Goal: Information Seeking & Learning: Understand process/instructions

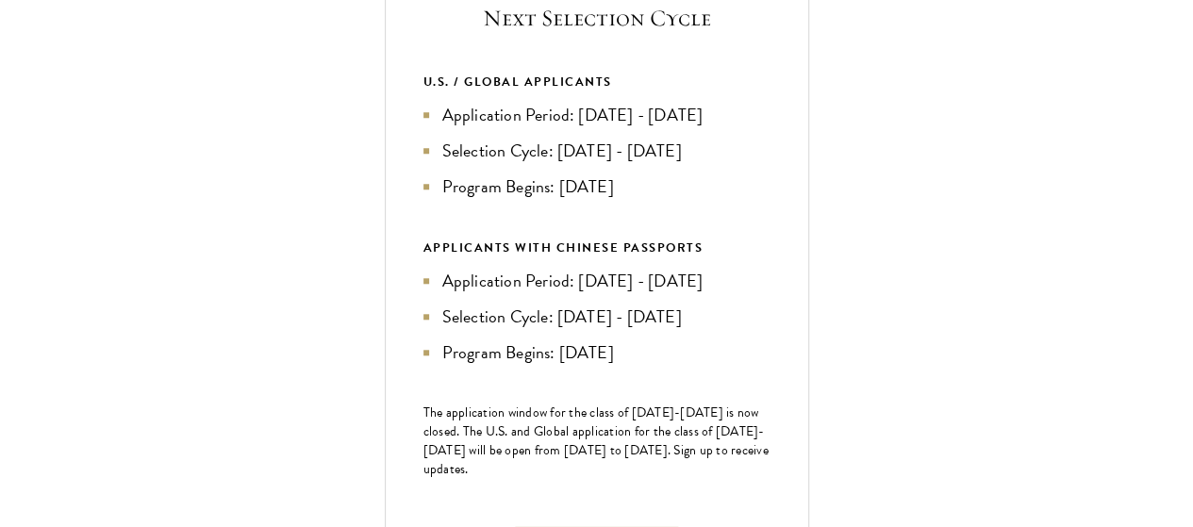
scroll to position [750, 0]
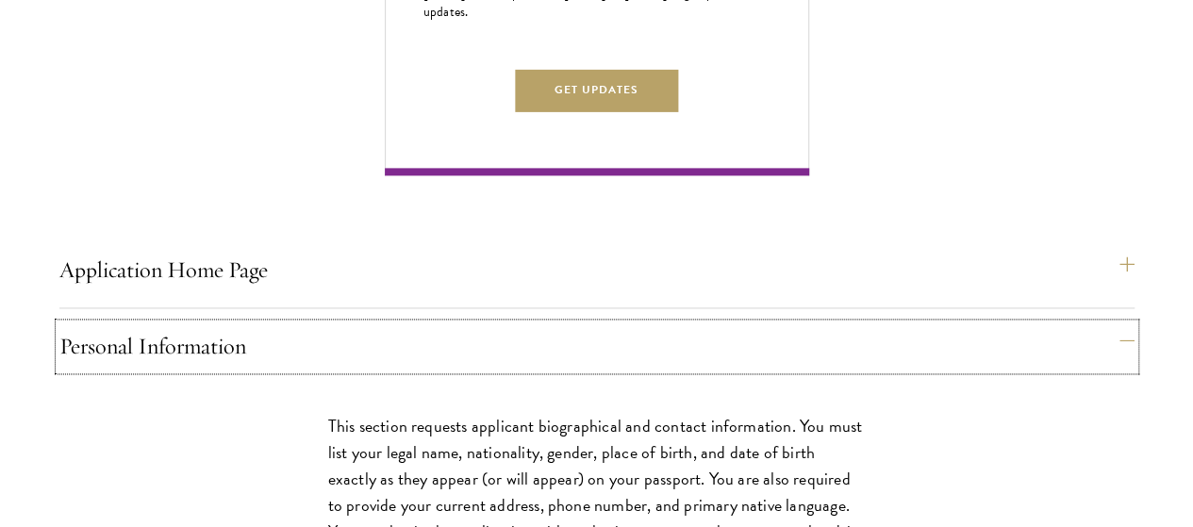
scroll to position [1207, 0]
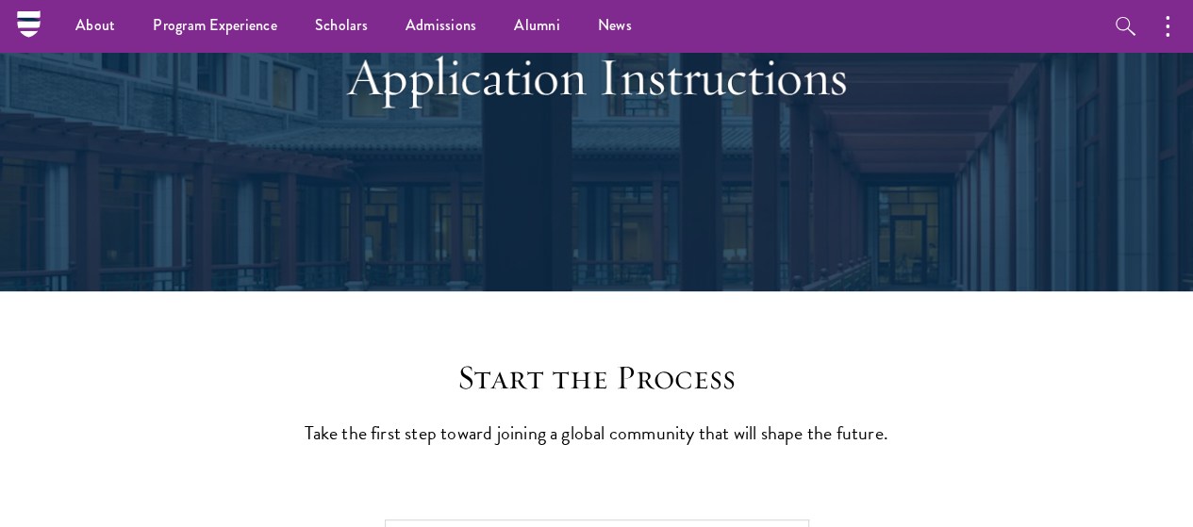
scroll to position [0, 0]
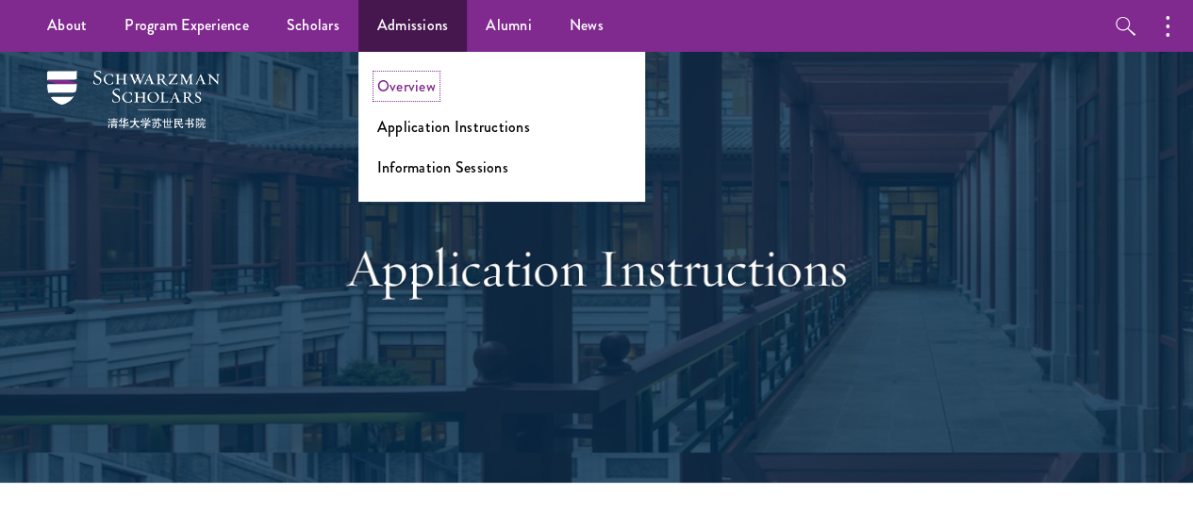
click at [424, 92] on link "Overview" at bounding box center [406, 86] width 58 height 22
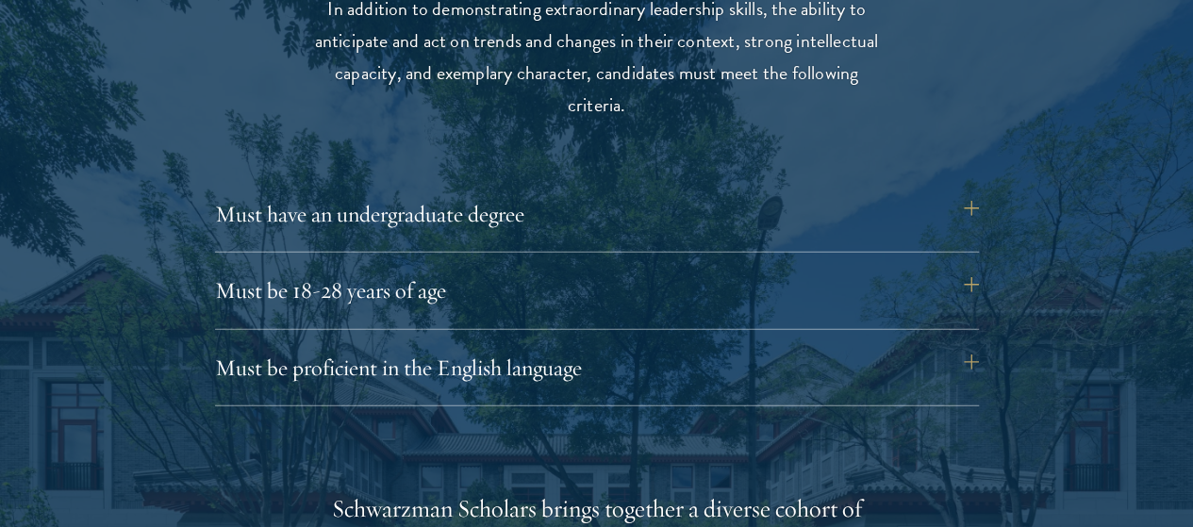
scroll to position [2518, 0]
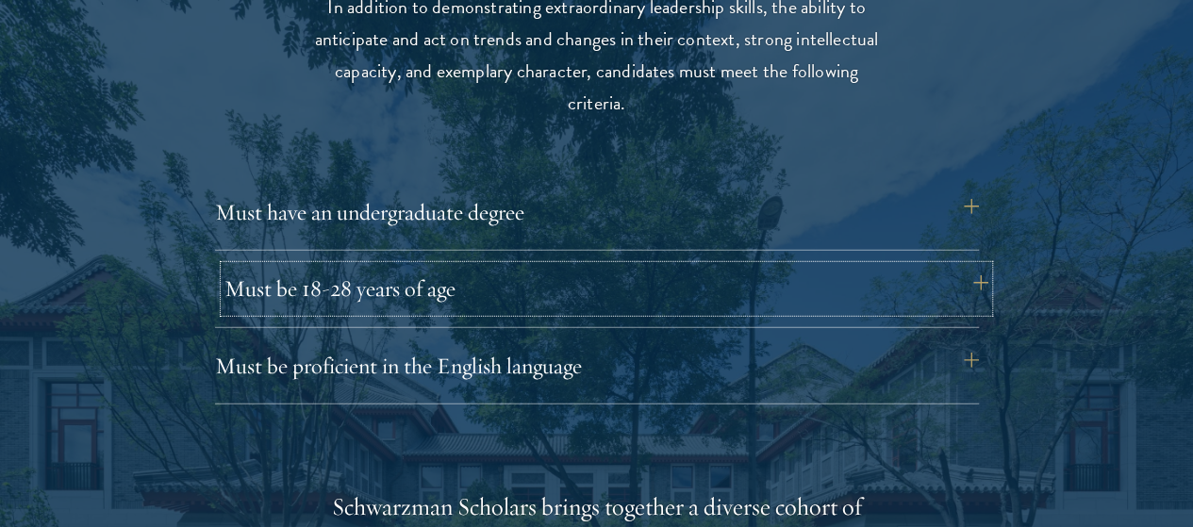
click at [953, 266] on button "Must be 18-28 years of age" at bounding box center [607, 288] width 764 height 45
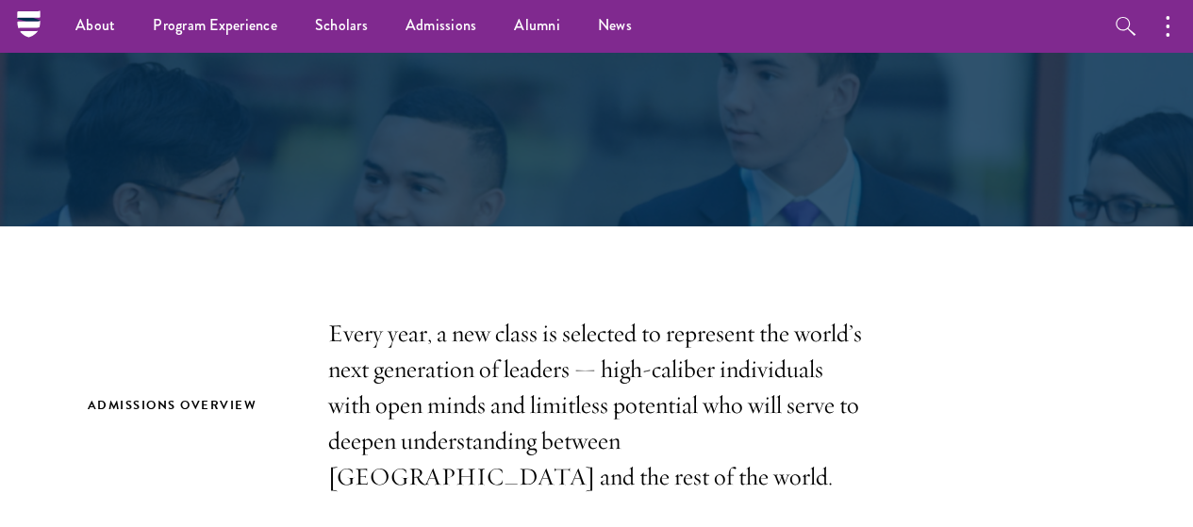
scroll to position [0, 0]
